Goal: Task Accomplishment & Management: Manage account settings

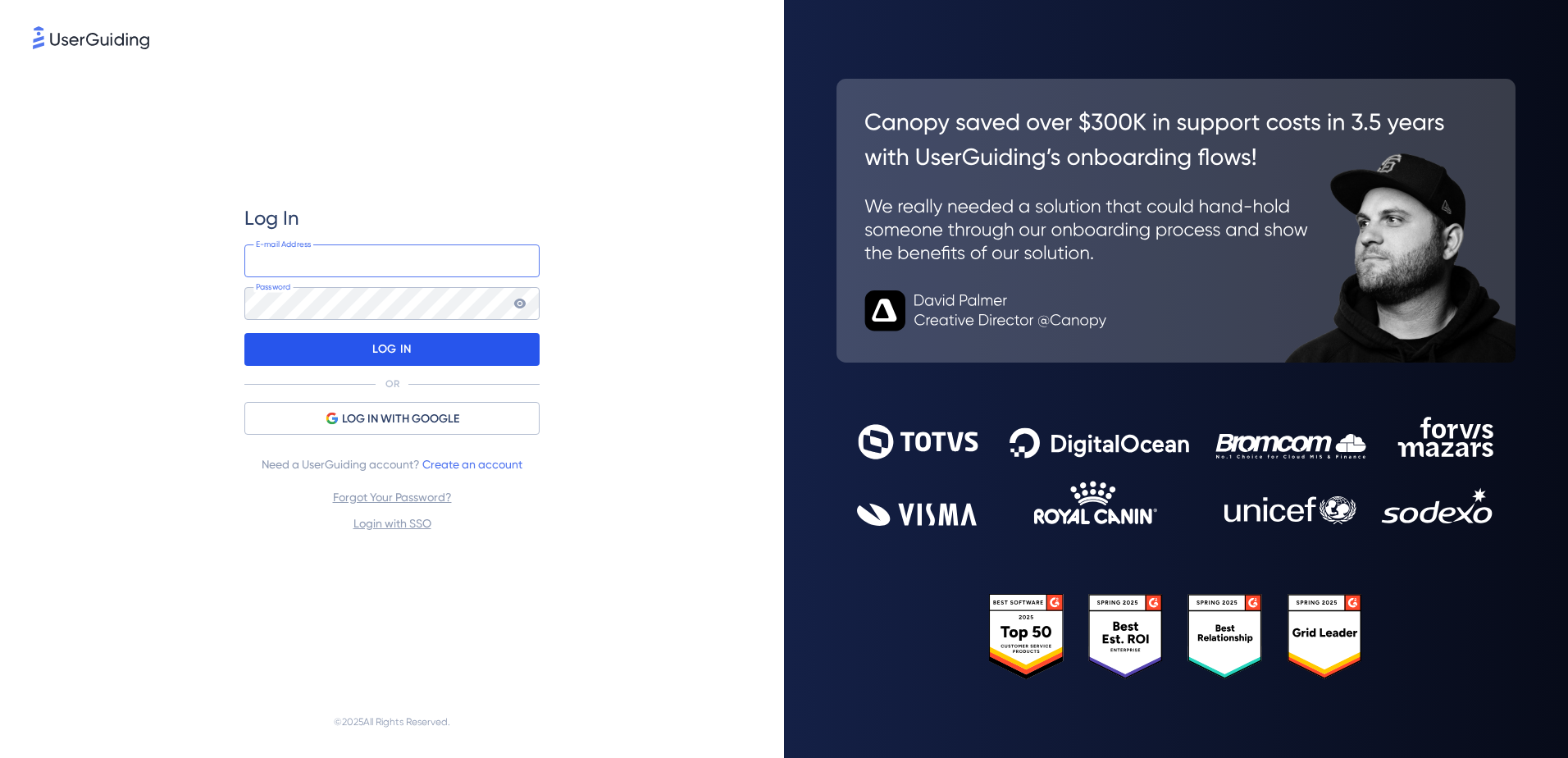
type input "[EMAIL_ADDRESS][DOMAIN_NAME]"
click at [415, 354] on div "LOG IN" at bounding box center [392, 349] width 295 height 33
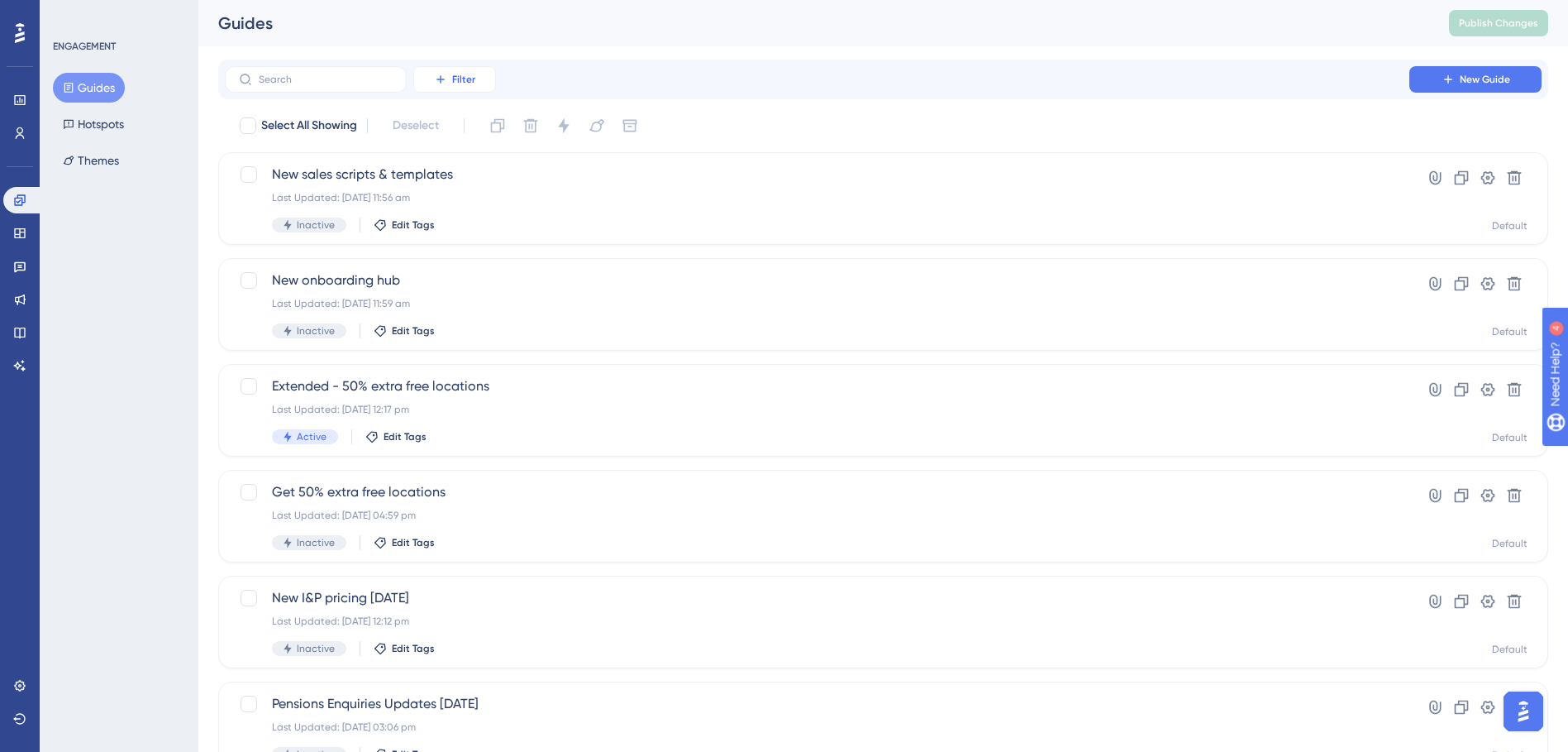
click at [433, 85] on button "Filter" at bounding box center [454, 79] width 83 height 26
click at [470, 239] on div "✨ Save My Spot!✨" at bounding box center [792, 344] width 1580 height 764
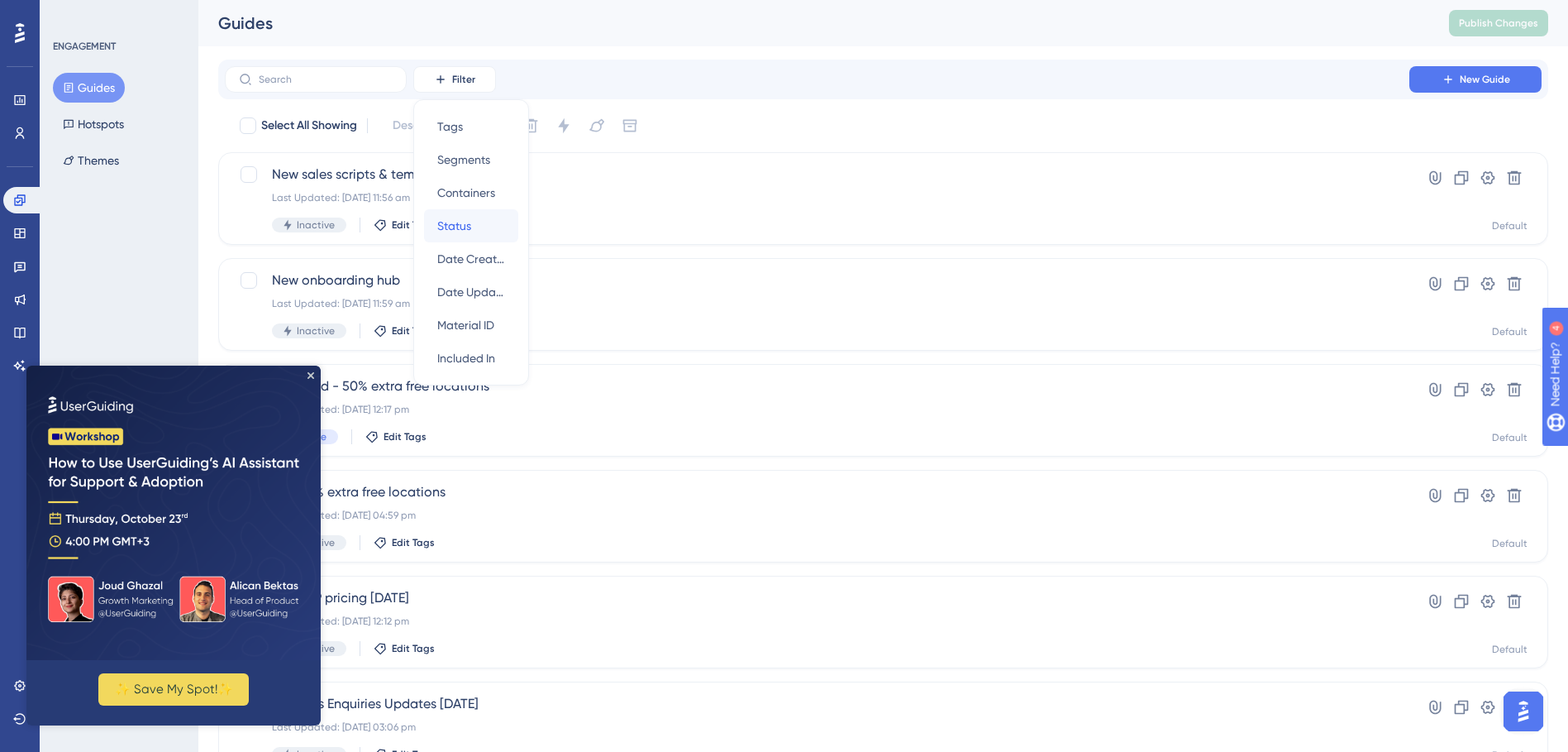
click at [466, 230] on span "Status" at bounding box center [454, 225] width 34 height 20
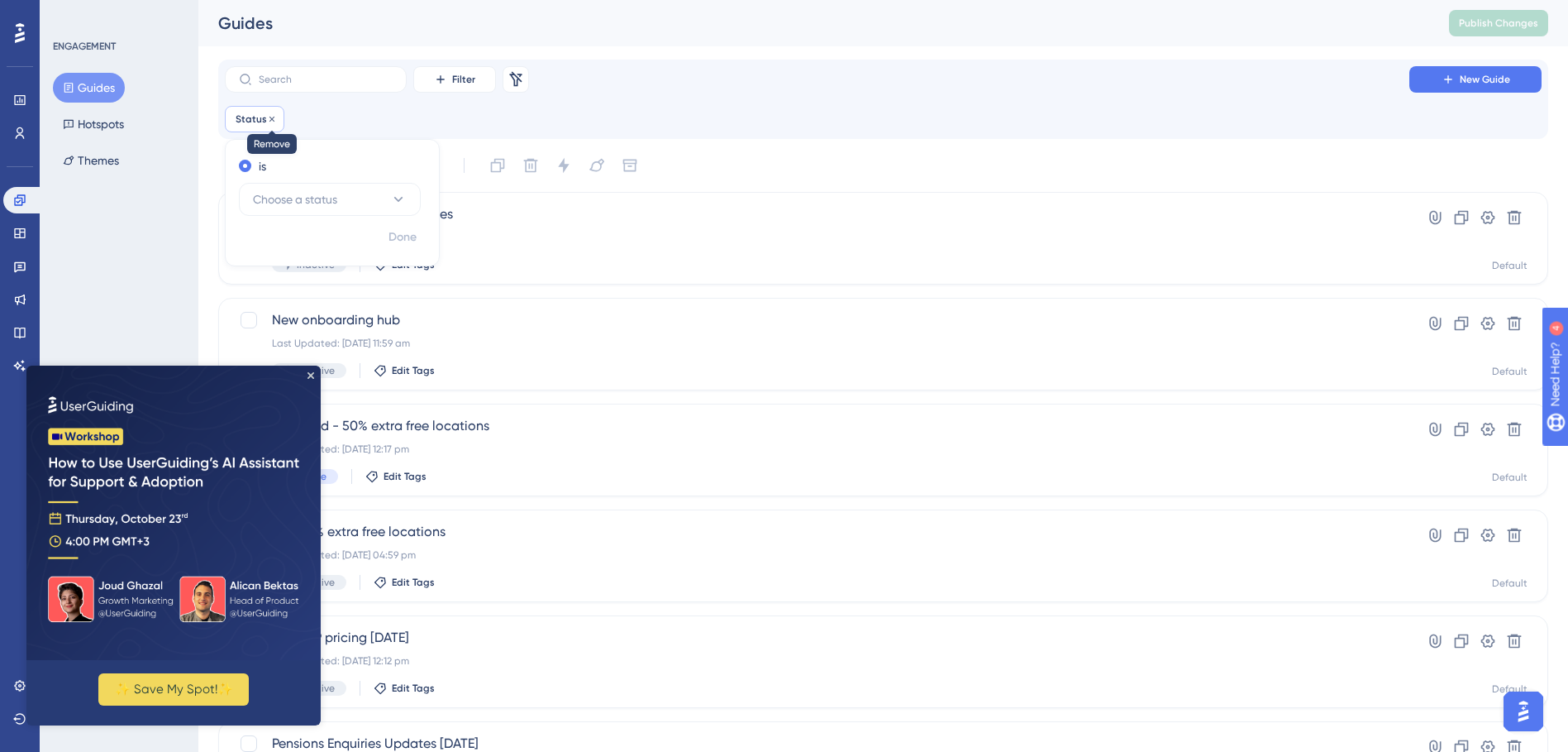
click at [267, 122] on icon at bounding box center [272, 119] width 10 height 10
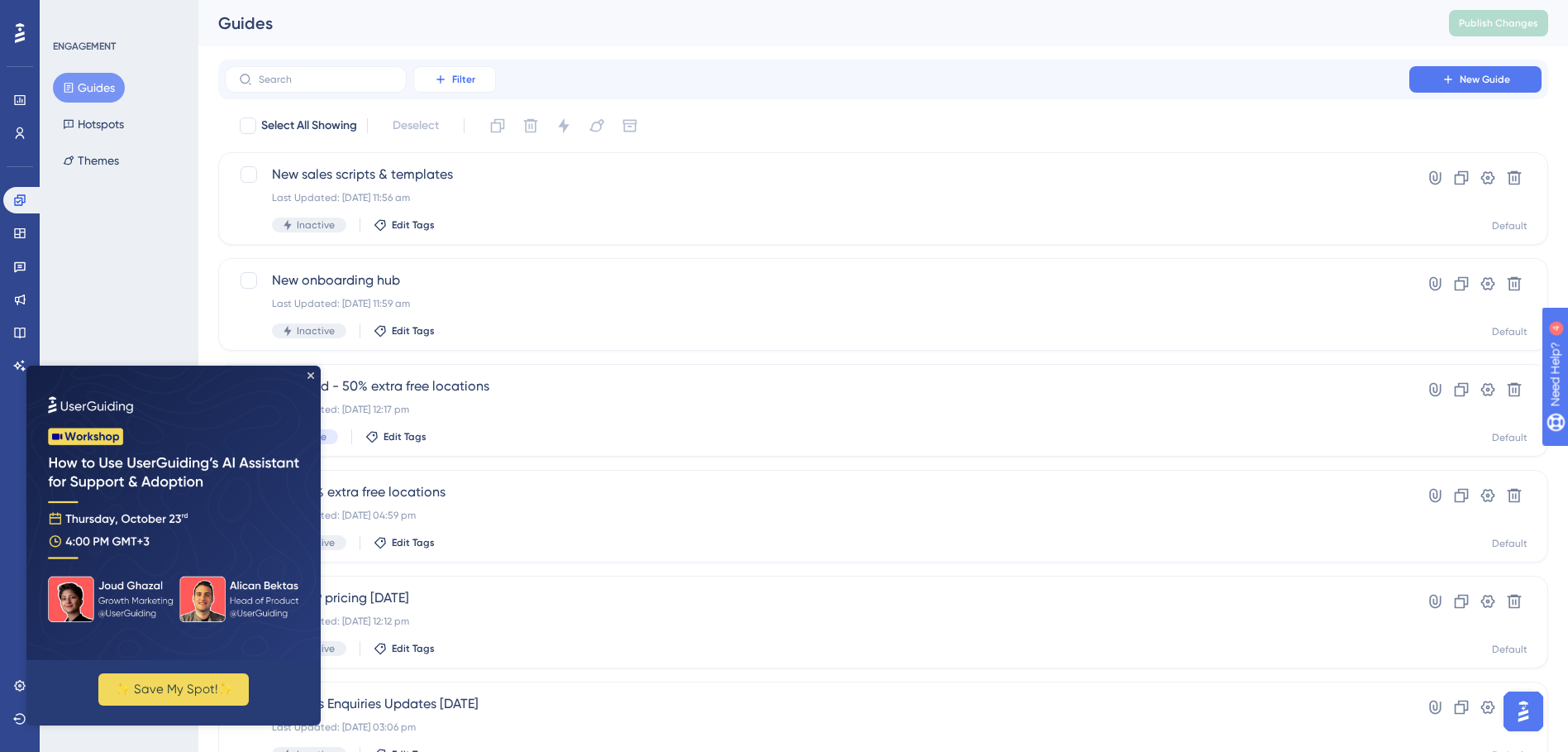
click at [454, 86] on button "Filter" at bounding box center [454, 79] width 83 height 26
click at [459, 210] on div "Status Status" at bounding box center [471, 225] width 68 height 33
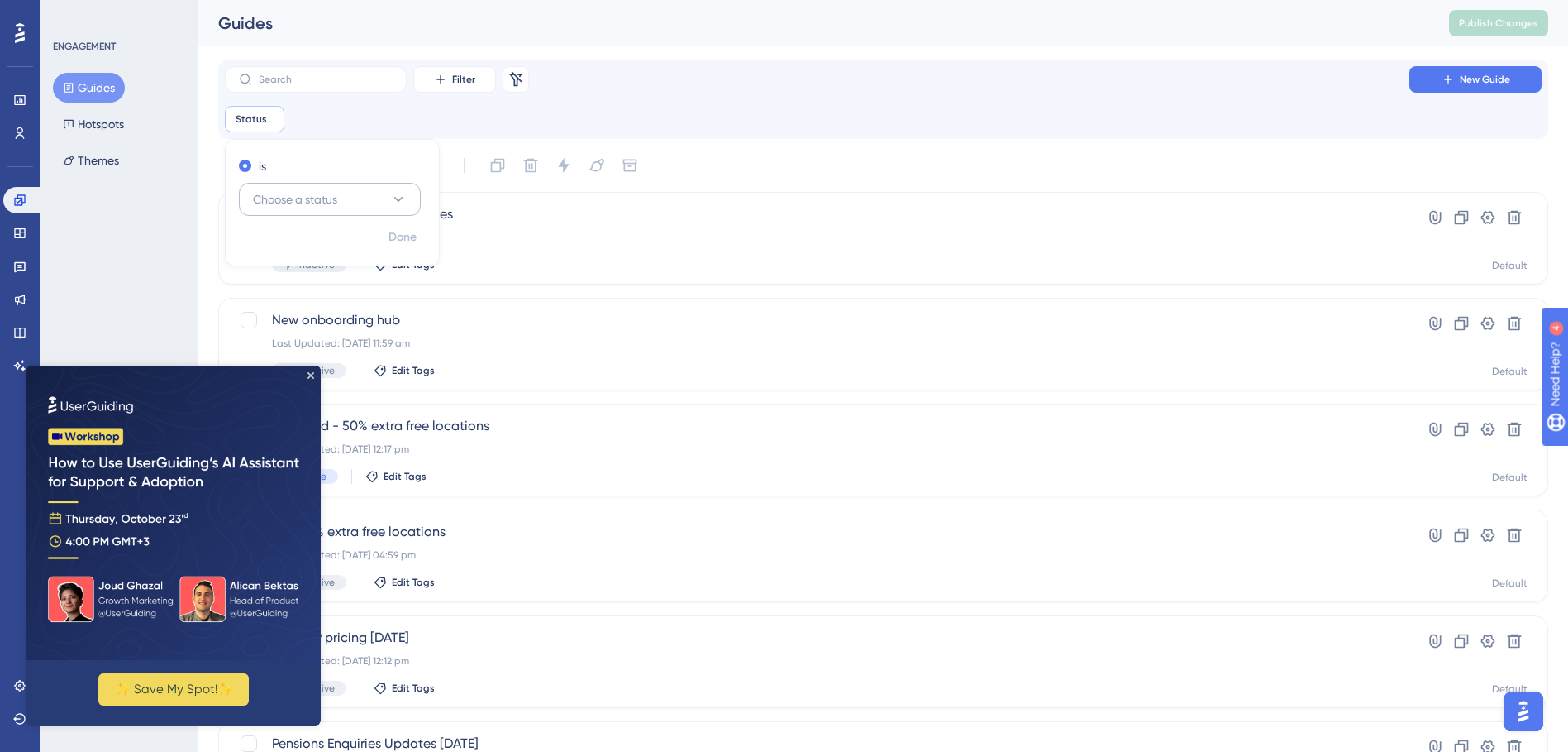
click at [337, 192] on span "Choose a status" at bounding box center [296, 199] width 84 height 20
click at [298, 252] on div "Active Active" at bounding box center [329, 249] width 134 height 33
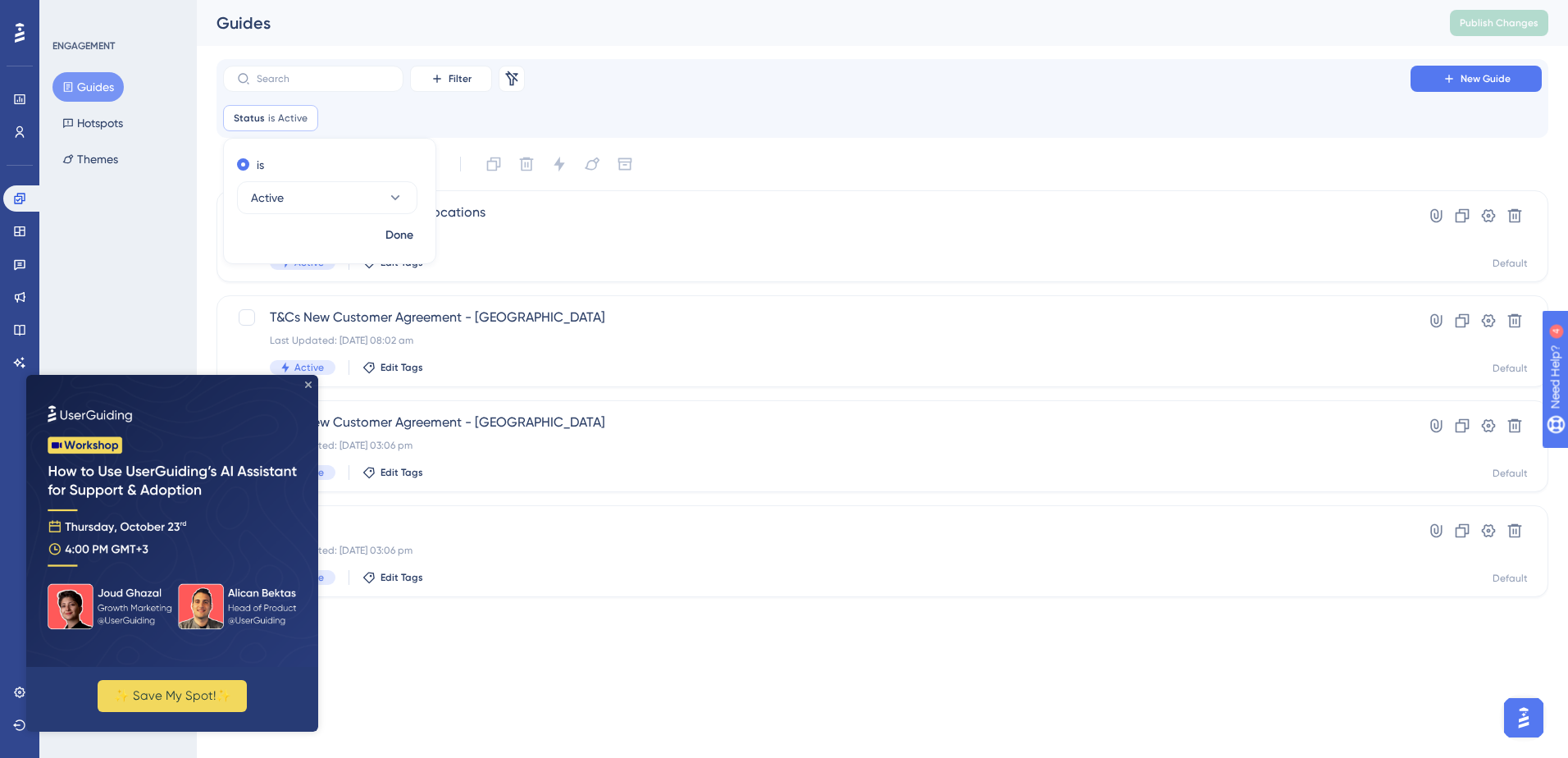
click at [309, 383] on icon "Close Preview" at bounding box center [308, 385] width 7 height 7
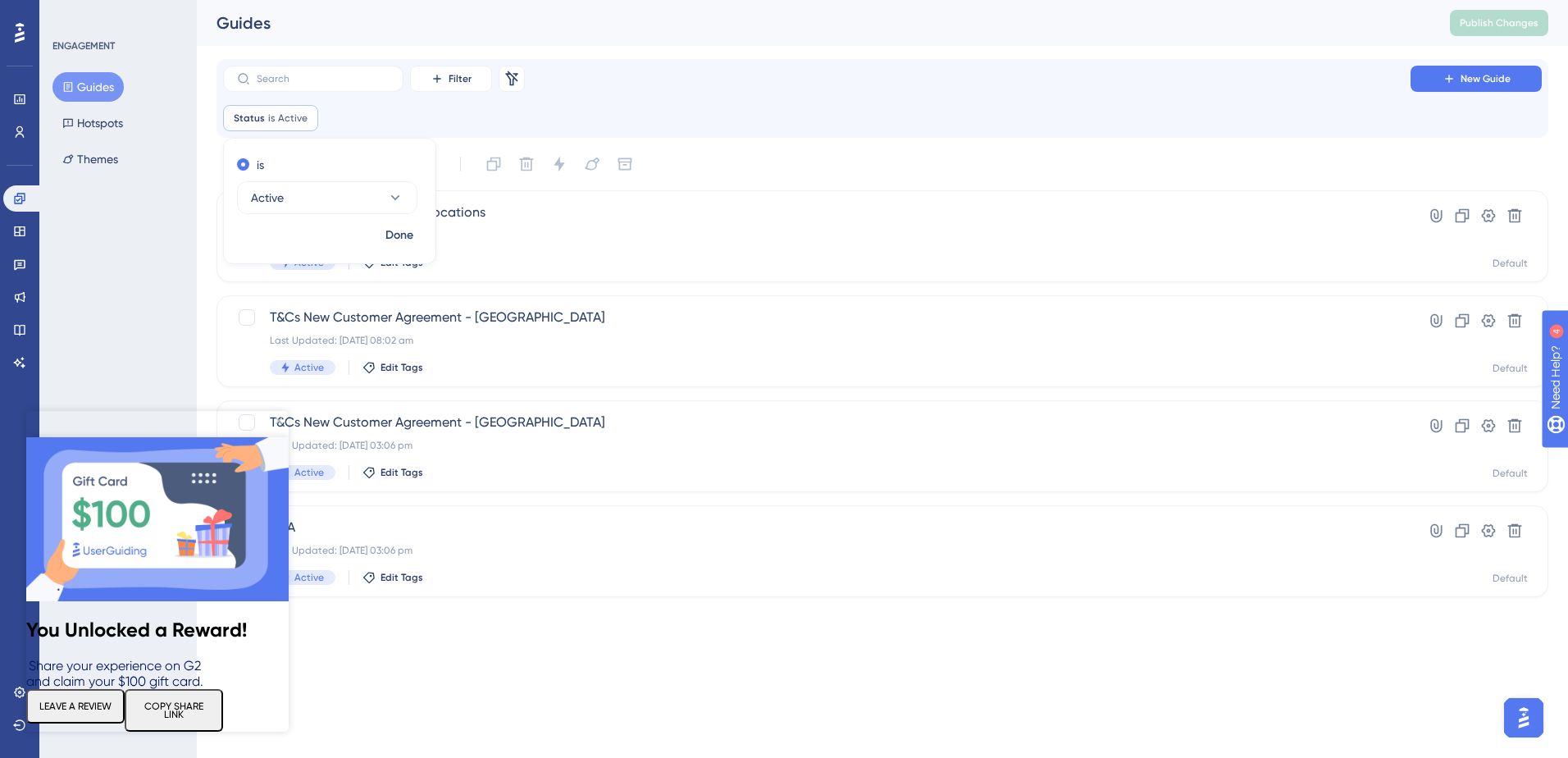
click at [279, 420] on icon "Close Preview" at bounding box center [278, 420] width 7 height 7
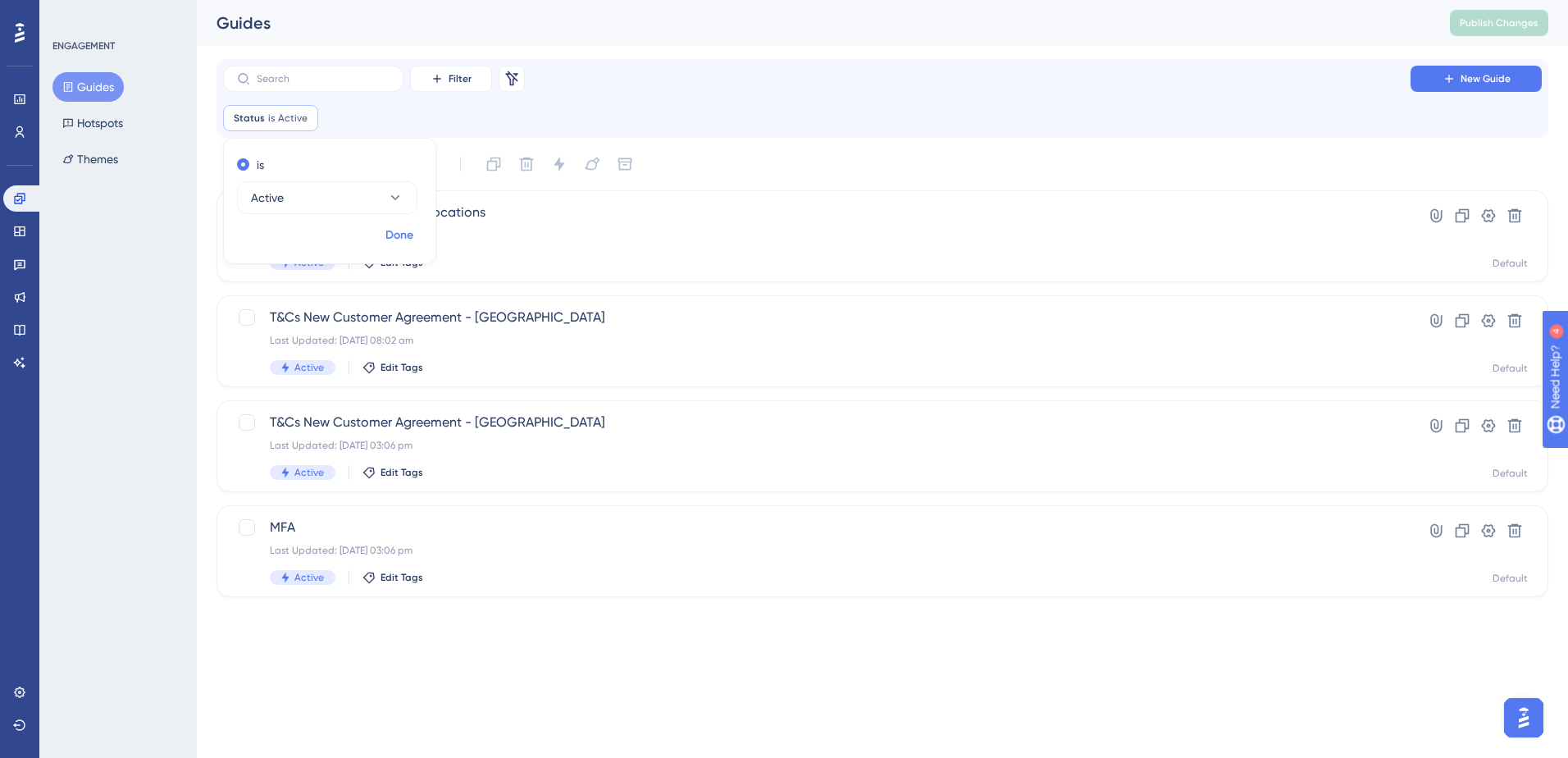
click at [396, 236] on span "Done" at bounding box center [399, 235] width 28 height 20
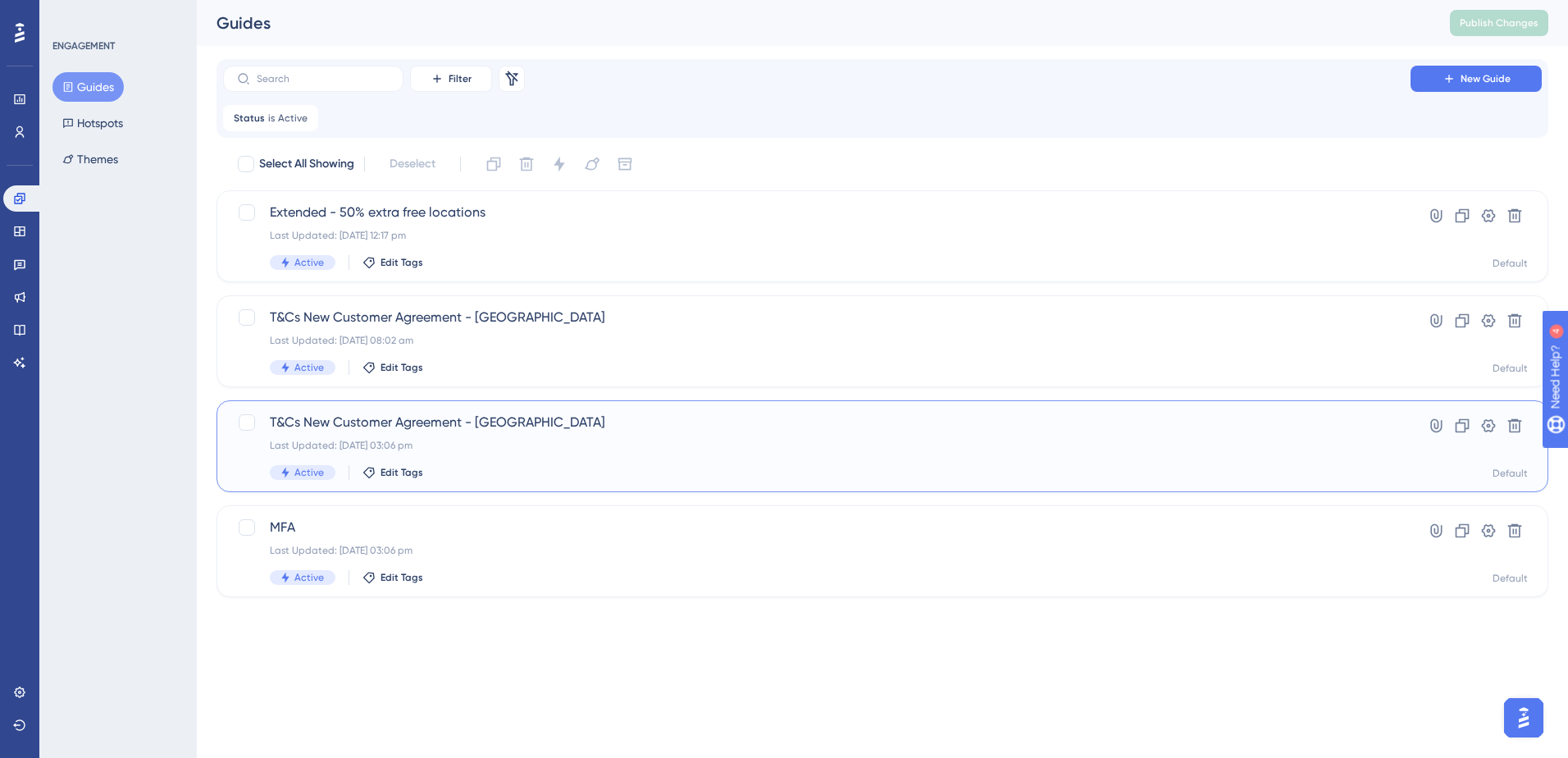
click at [513, 441] on div "Last Updated: [DATE] 03:06 pm" at bounding box center [817, 445] width 1094 height 13
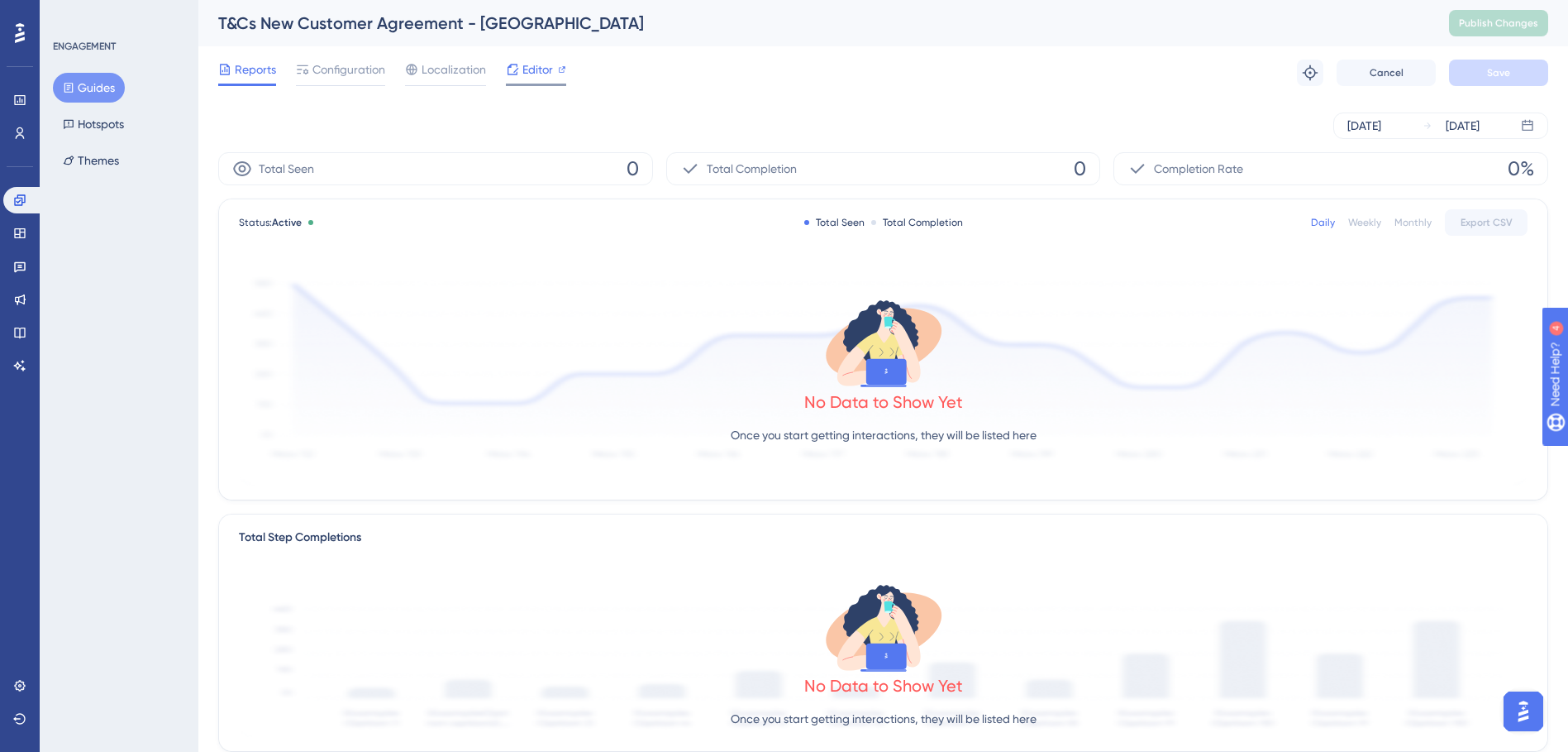
click at [543, 74] on span "Editor" at bounding box center [538, 69] width 31 height 20
